Goal: Navigation & Orientation: Find specific page/section

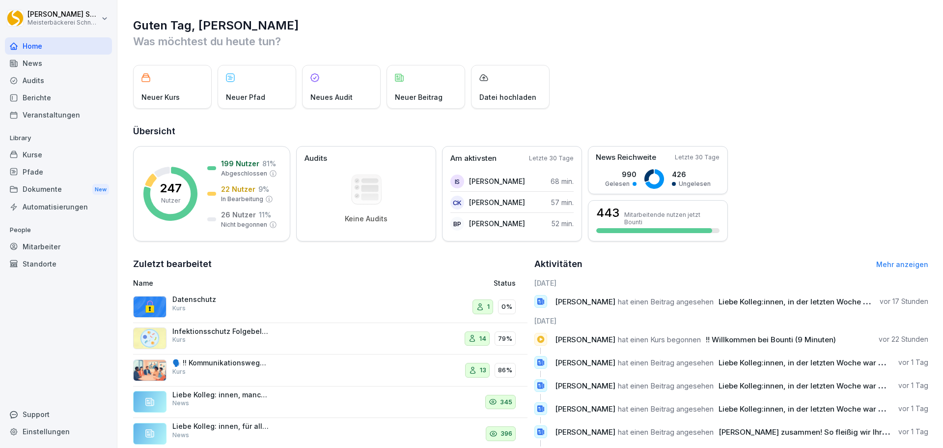
drag, startPoint x: 35, startPoint y: 243, endPoint x: 41, endPoint y: 243, distance: 5.4
click at [36, 243] on div "Mitarbeiter" at bounding box center [58, 246] width 107 height 17
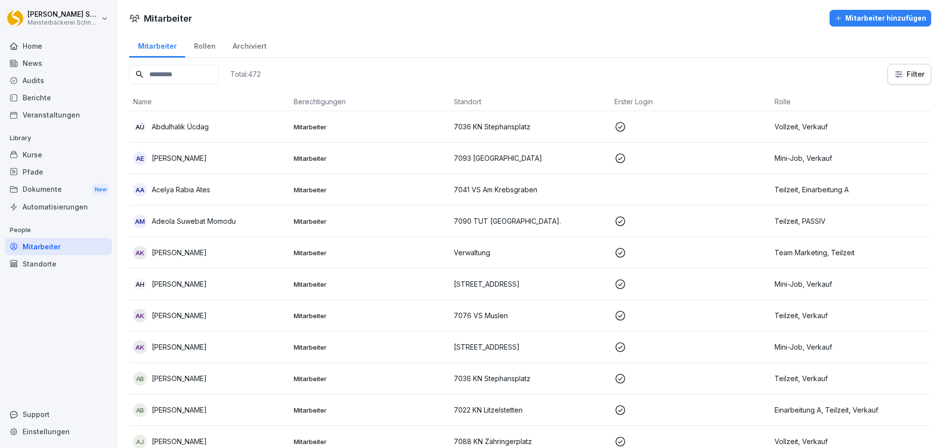
click at [59, 264] on div "Standorte" at bounding box center [58, 263] width 107 height 17
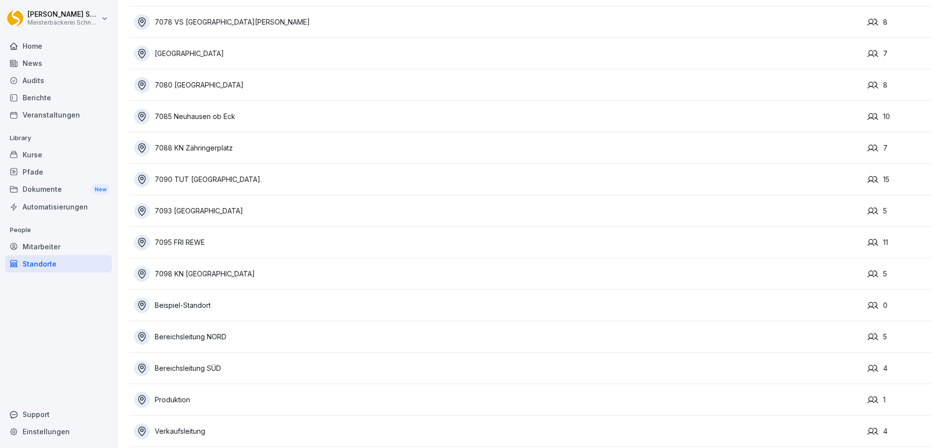
scroll to position [1694, 0]
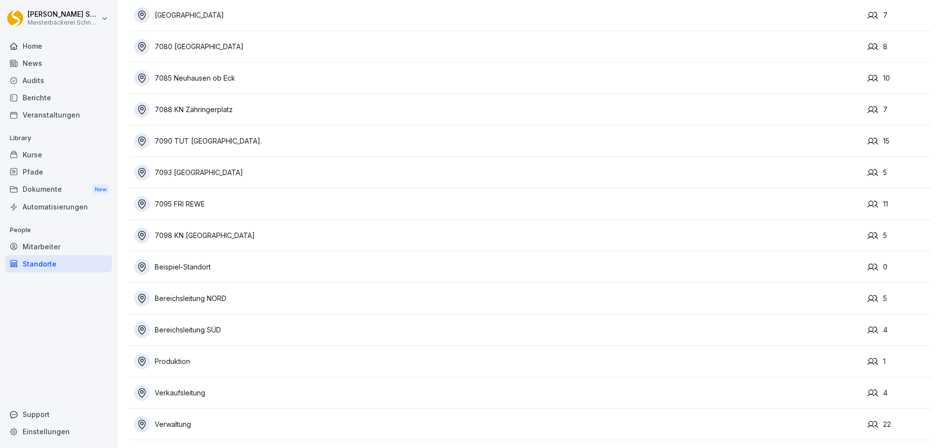
click at [189, 354] on div "Produktion" at bounding box center [498, 361] width 729 height 16
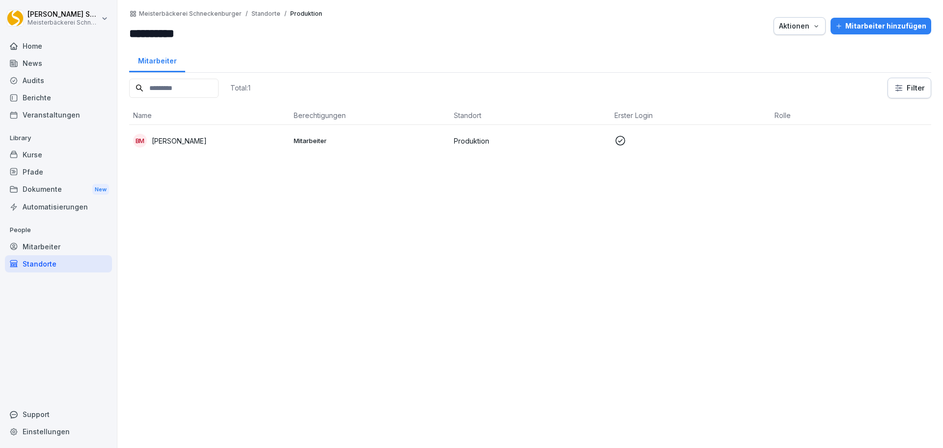
click at [813, 28] on icon "button" at bounding box center [817, 26] width 8 height 8
click at [579, 53] on html "**********" at bounding box center [471, 224] width 943 height 448
click at [178, 139] on p "[PERSON_NAME]" at bounding box center [179, 141] width 55 height 10
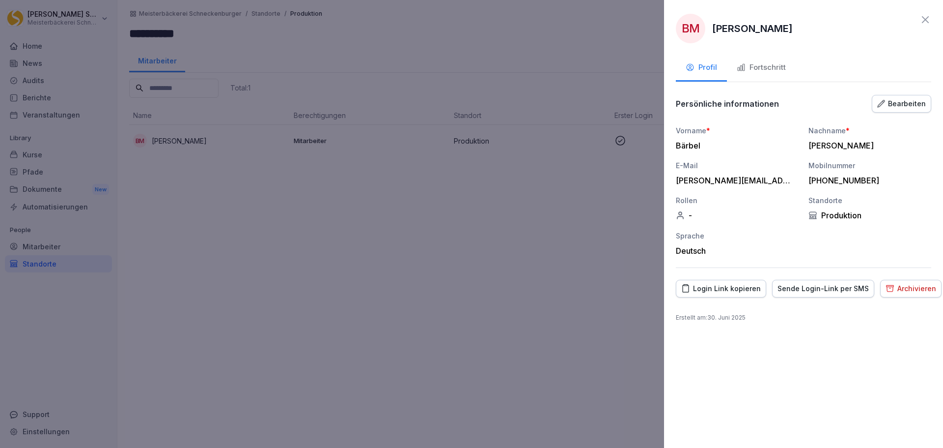
click at [919, 17] on div "BM [PERSON_NAME]" at bounding box center [803, 28] width 255 height 29
click at [925, 21] on icon at bounding box center [925, 19] width 7 height 7
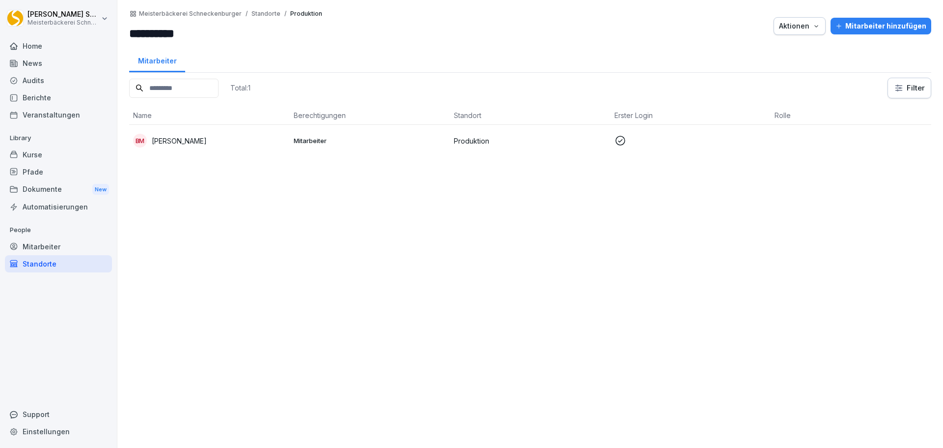
click at [64, 44] on div "Home" at bounding box center [58, 45] width 107 height 17
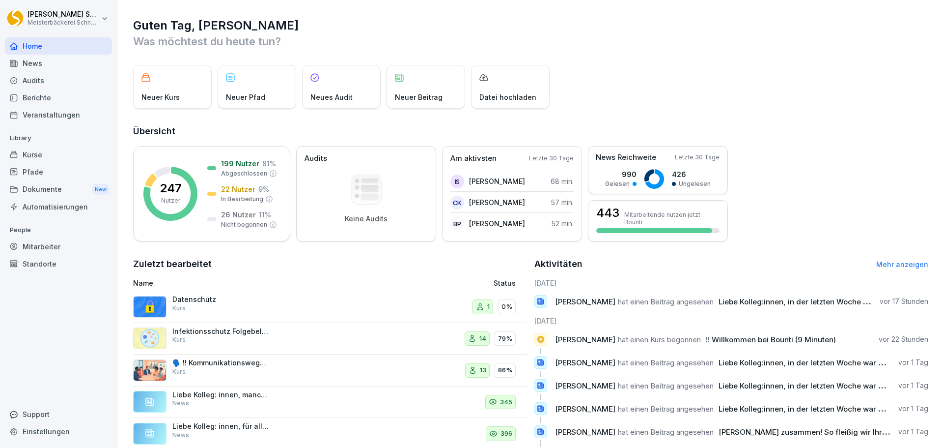
click at [107, 17] on html "[PERSON_NAME] Meisterbäckerei [PERSON_NAME] Home News Audits Berichte Veranstal…" at bounding box center [471, 224] width 943 height 448
click at [55, 60] on div "Abmelden" at bounding box center [62, 62] width 97 height 18
